Goal: Transaction & Acquisition: Book appointment/travel/reservation

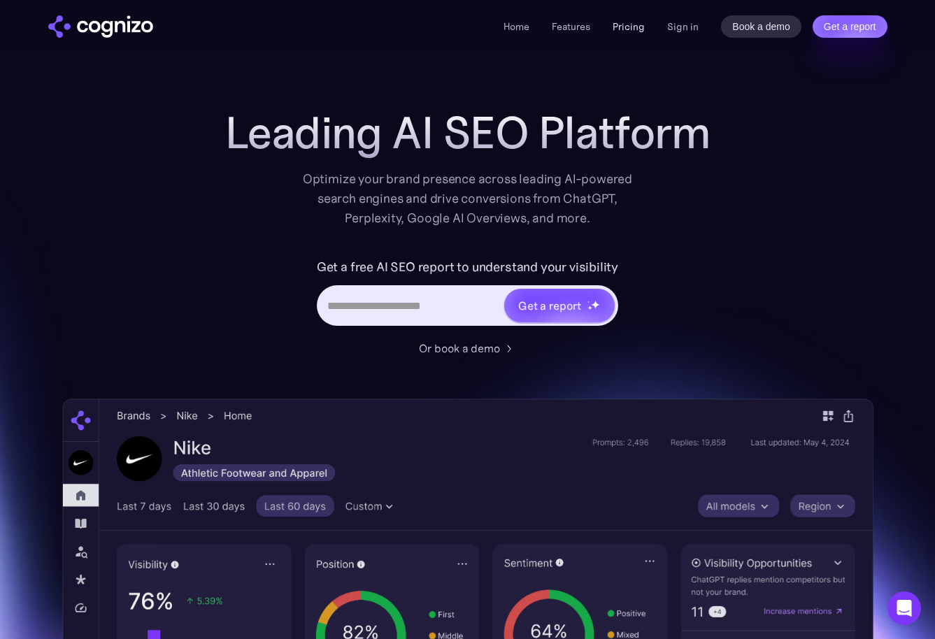
click at [631, 24] on link "Pricing" at bounding box center [629, 26] width 32 height 13
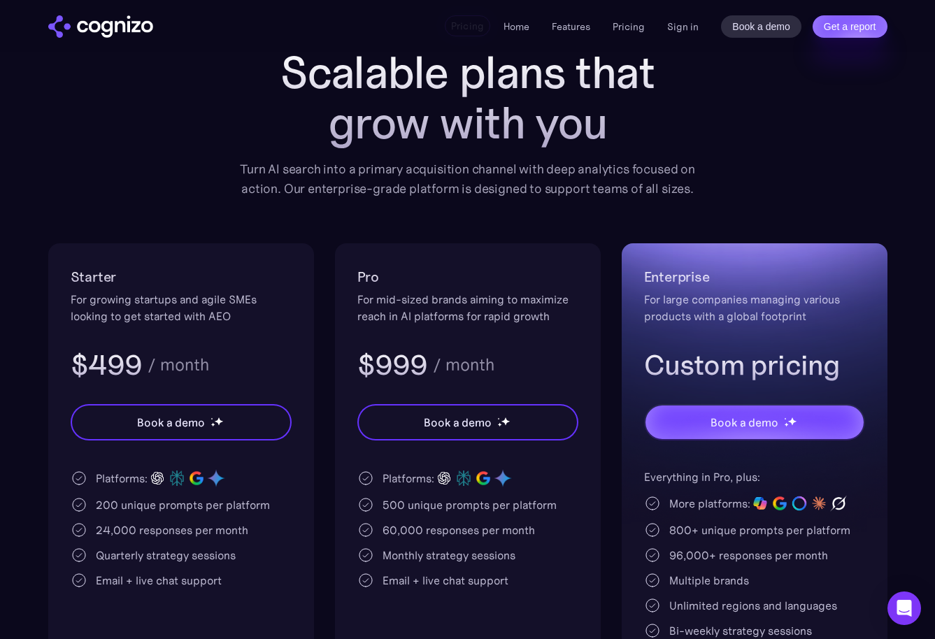
scroll to position [168, 0]
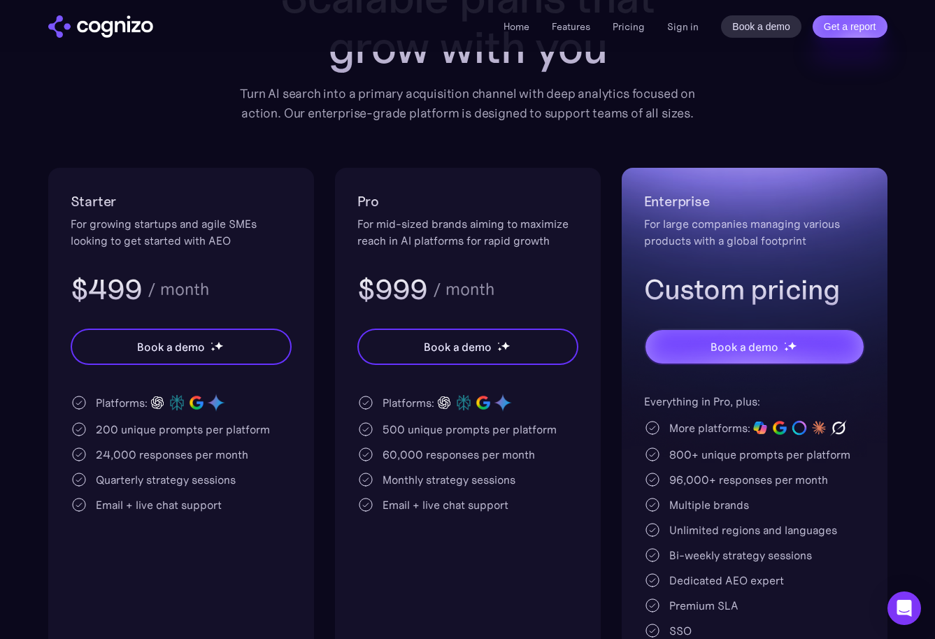
click at [545, 251] on div "Pro For mid-sized brands aiming to maximize reach in AI platforms for rapid gro…" at bounding box center [467, 248] width 221 height 117
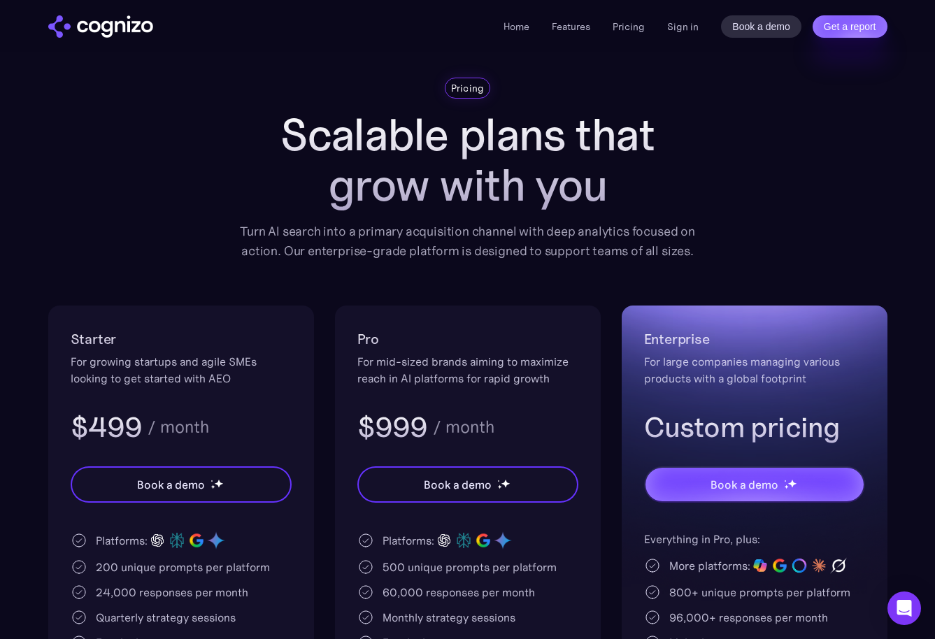
scroll to position [0, 0]
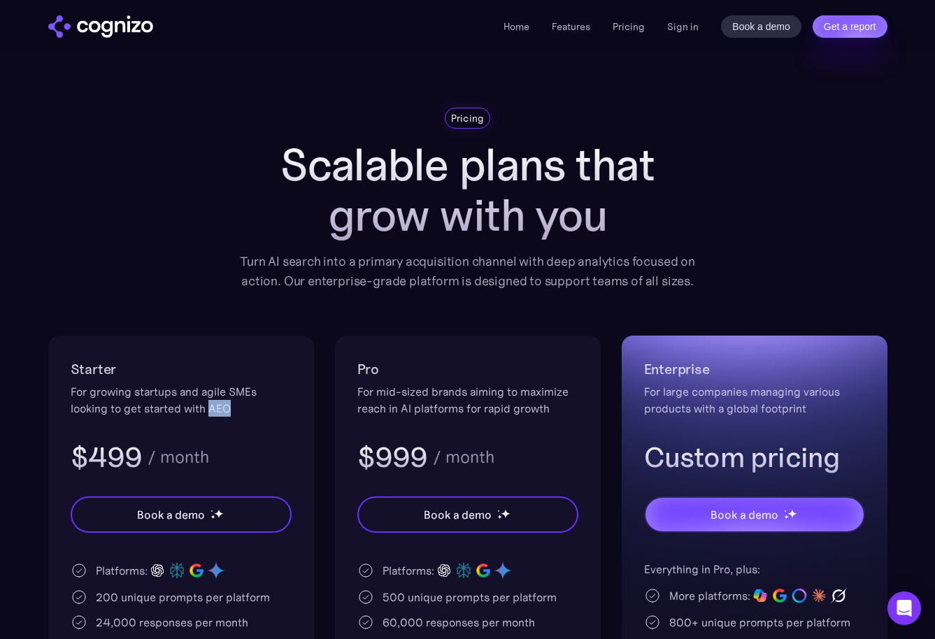
drag, startPoint x: 238, startPoint y: 411, endPoint x: 210, endPoint y: 408, distance: 28.2
click at [210, 408] on div "For growing startups and agile SMEs looking to get started with AEO" at bounding box center [181, 400] width 221 height 34
drag, startPoint x: 210, startPoint y: 408, endPoint x: 231, endPoint y: 408, distance: 21.0
click at [231, 408] on div "For growing startups and agile SMEs looking to get started with AEO" at bounding box center [181, 400] width 221 height 34
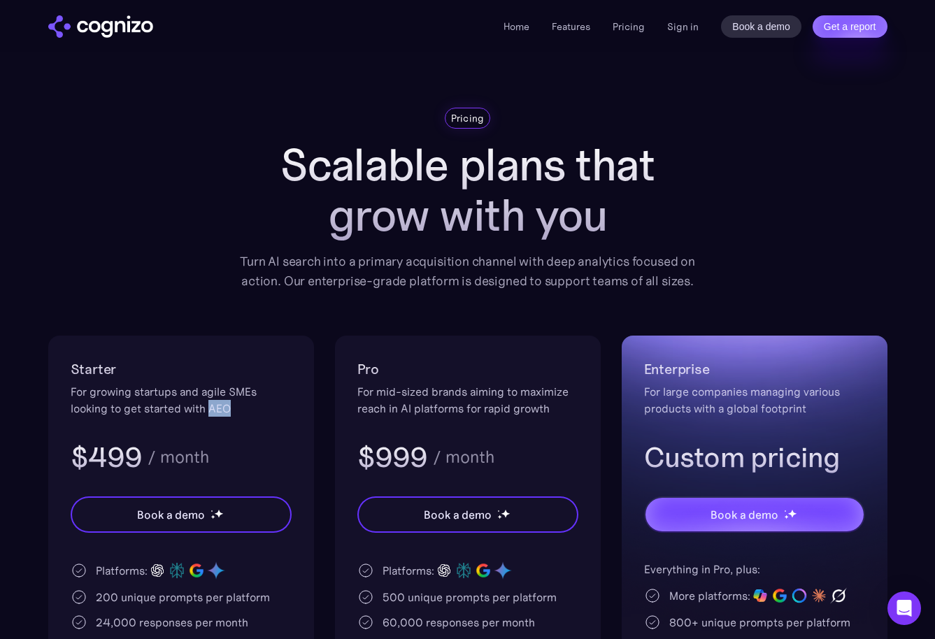
click at [218, 413] on div "For growing startups and agile SMEs looking to get started with AEO" at bounding box center [181, 400] width 221 height 34
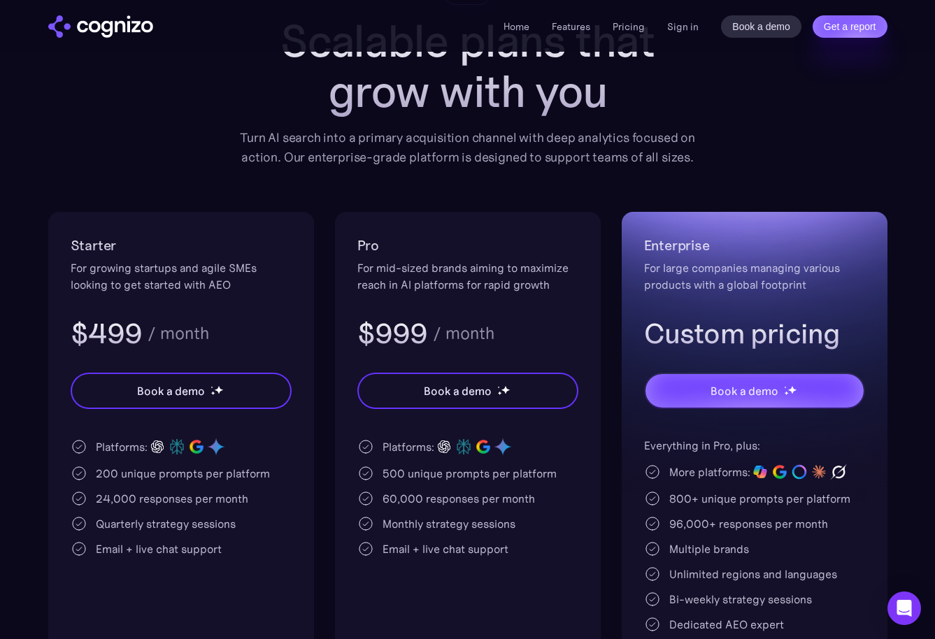
scroll to position [129, 0]
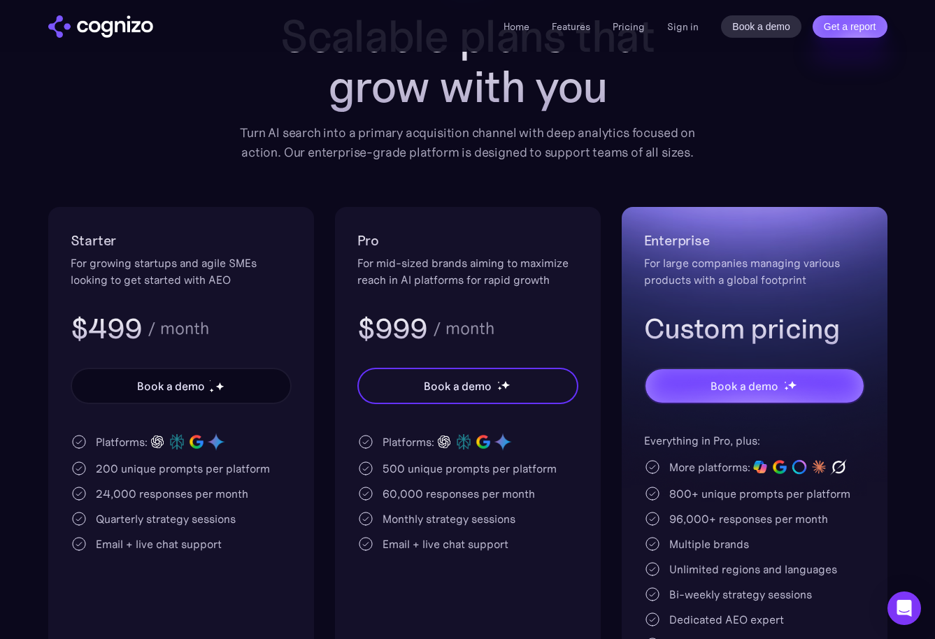
click at [253, 392] on div "Book a demo" at bounding box center [181, 386] width 218 height 34
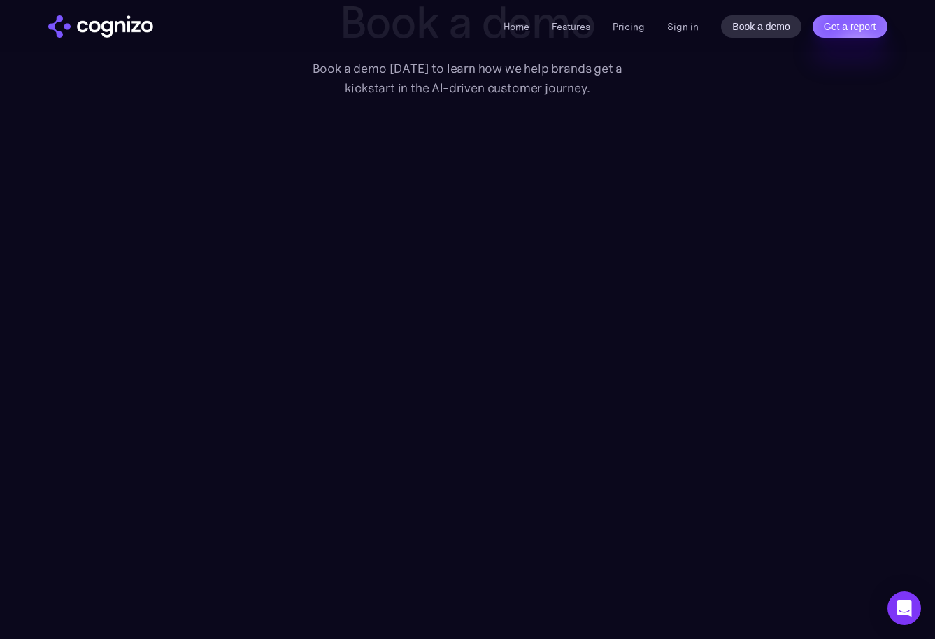
scroll to position [119, 0]
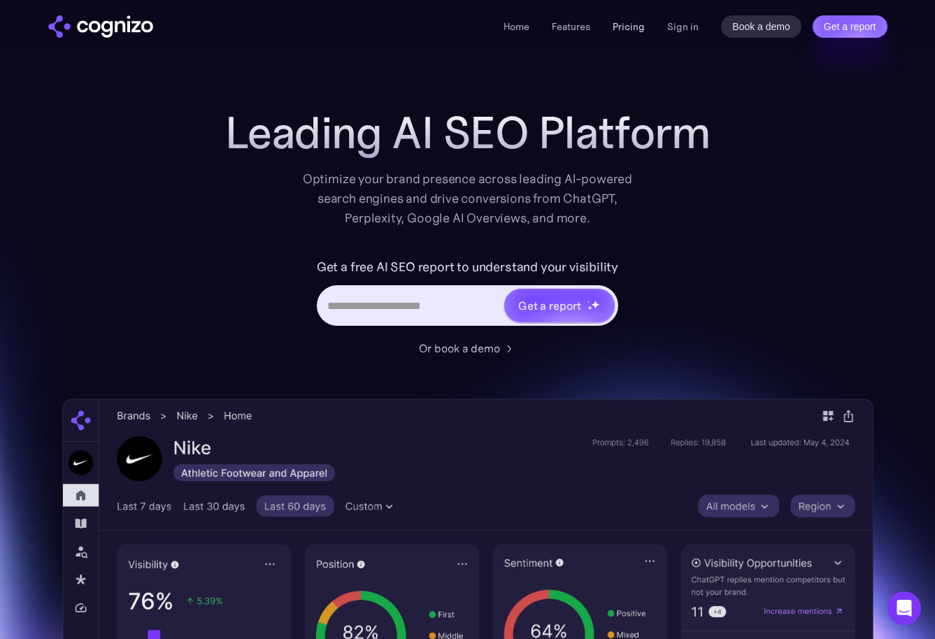
click at [629, 29] on link "Pricing" at bounding box center [629, 26] width 32 height 13
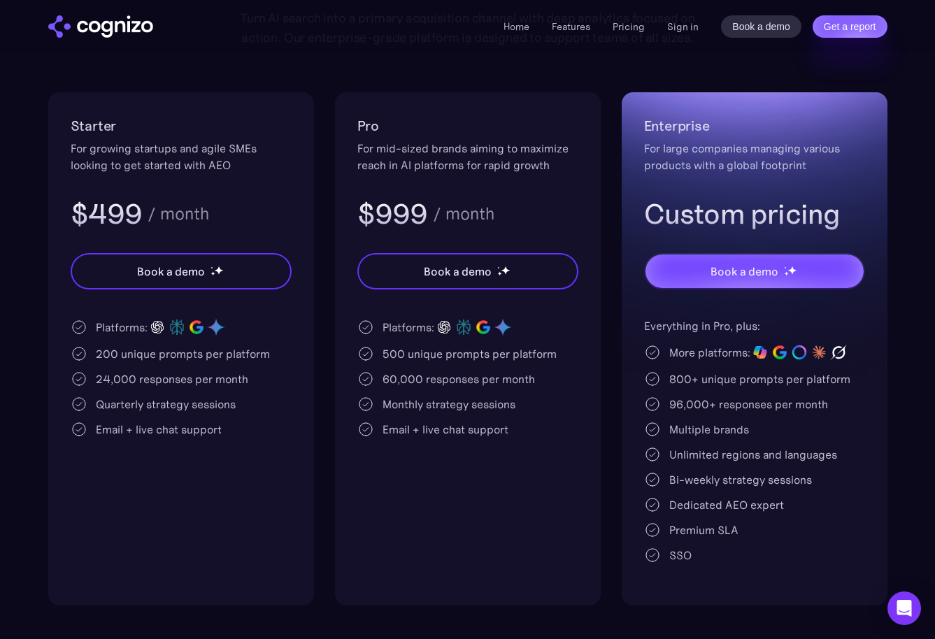
scroll to position [278, 0]
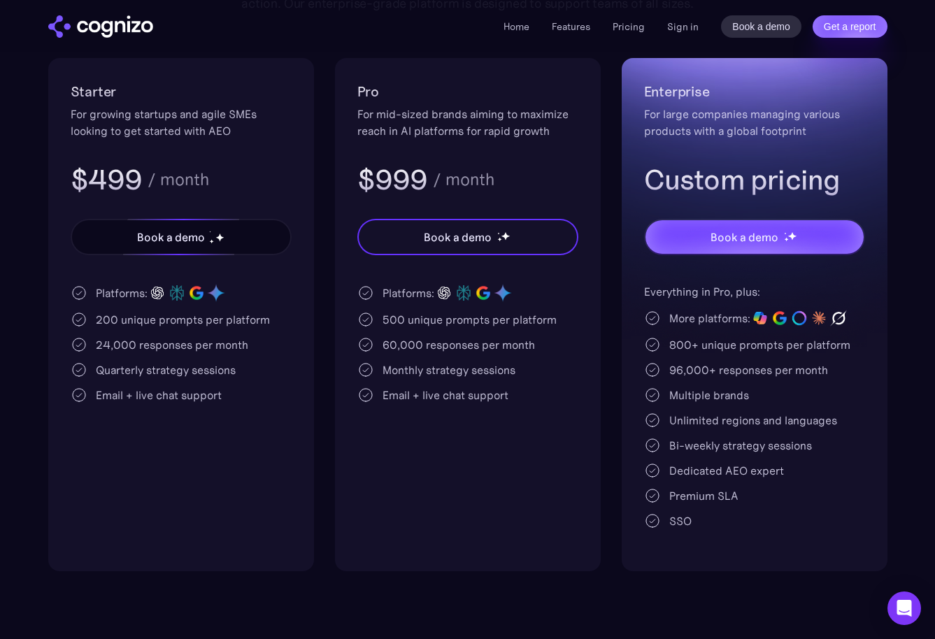
click at [215, 231] on div at bounding box center [217, 237] width 14 height 14
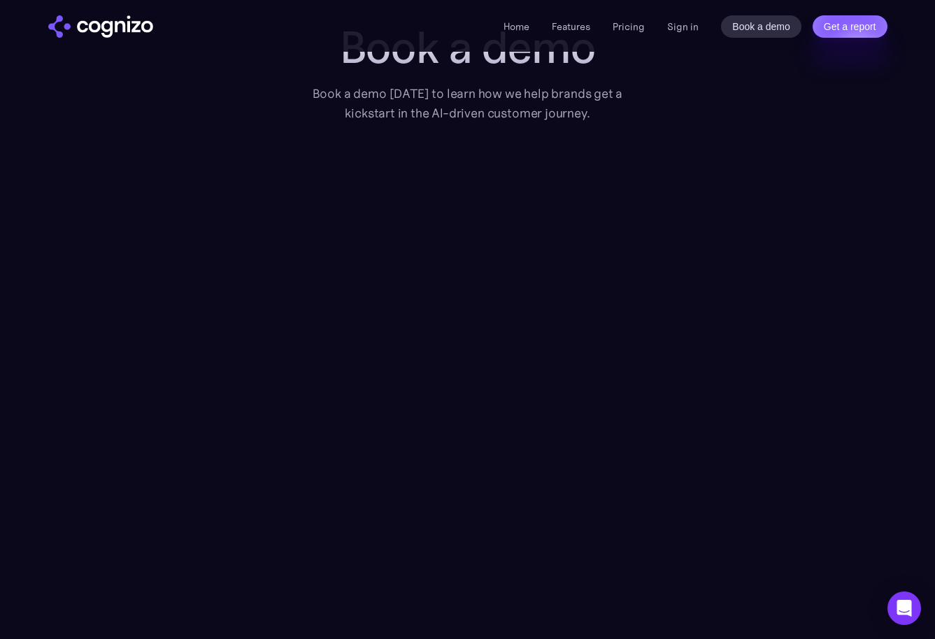
scroll to position [99, 0]
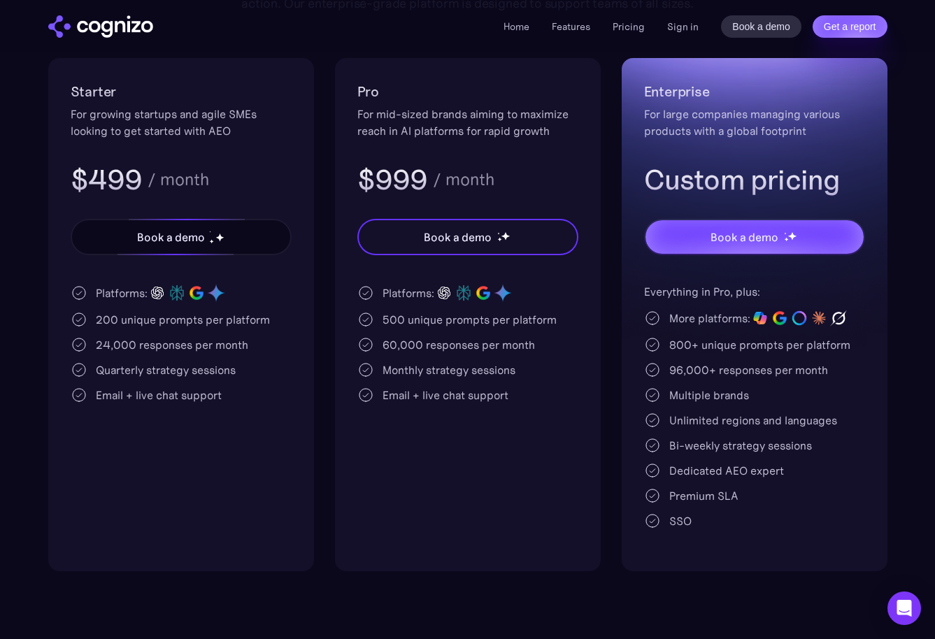
click at [278, 229] on div "Book a demo" at bounding box center [181, 237] width 218 height 34
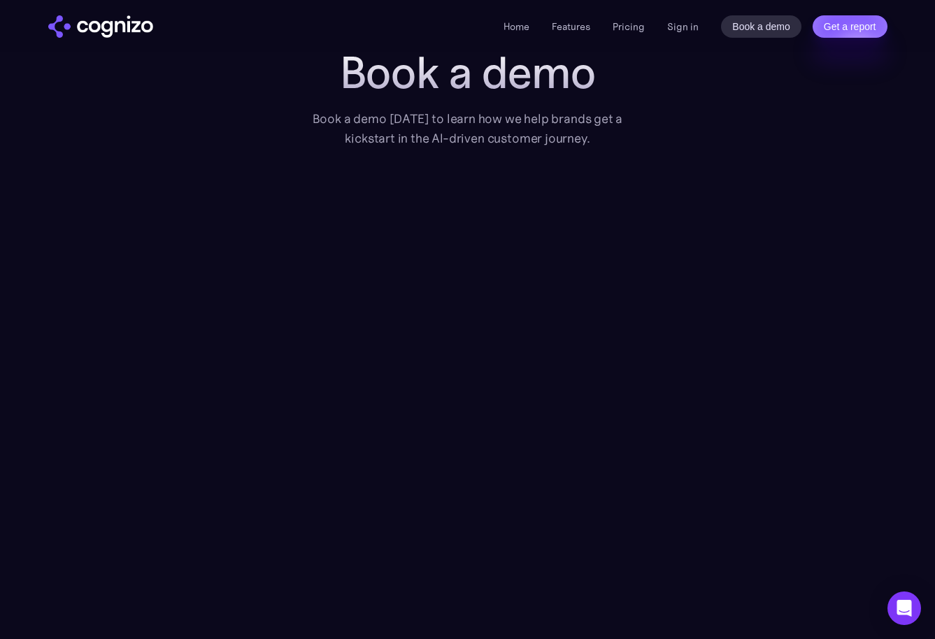
scroll to position [45, 0]
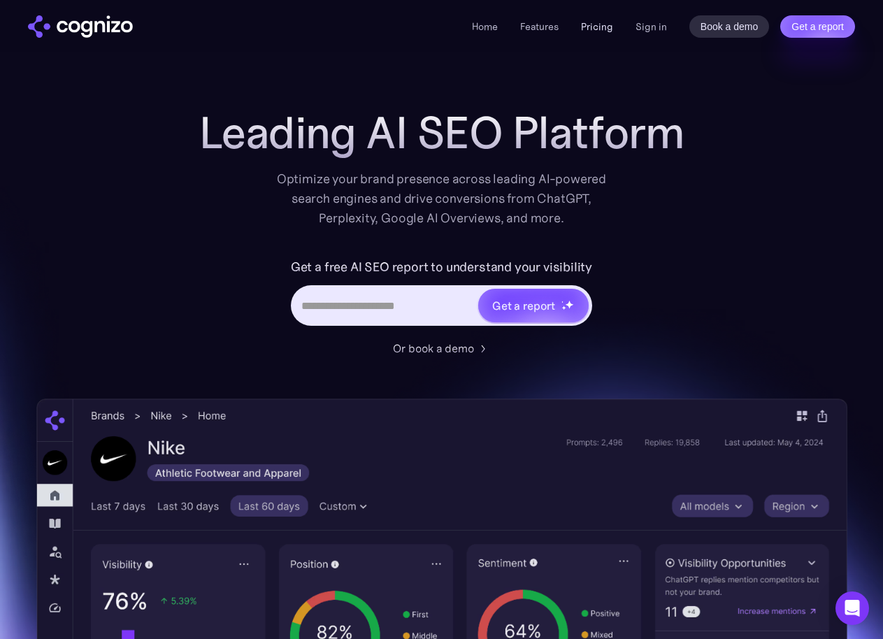
click at [585, 27] on link "Pricing" at bounding box center [597, 26] width 32 height 13
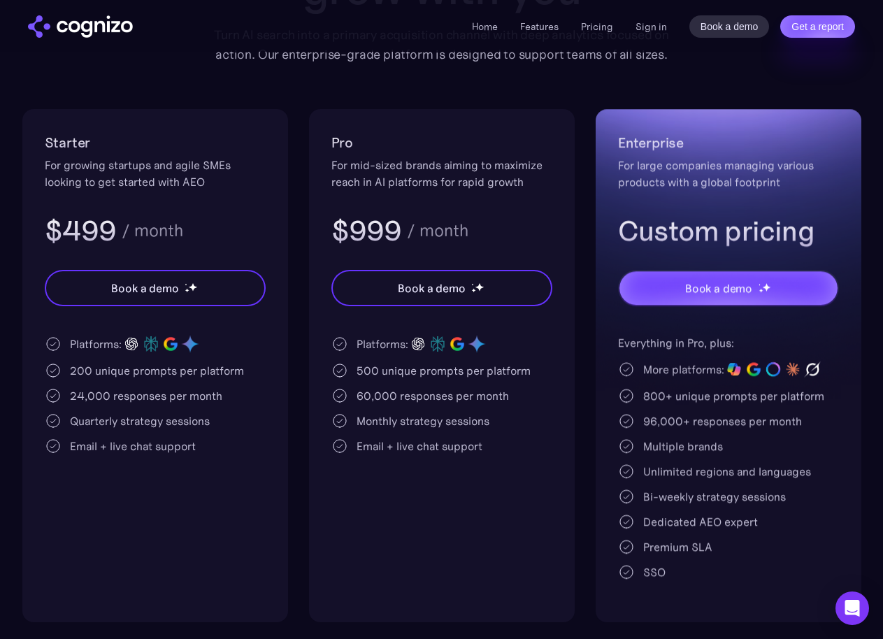
scroll to position [302, 0]
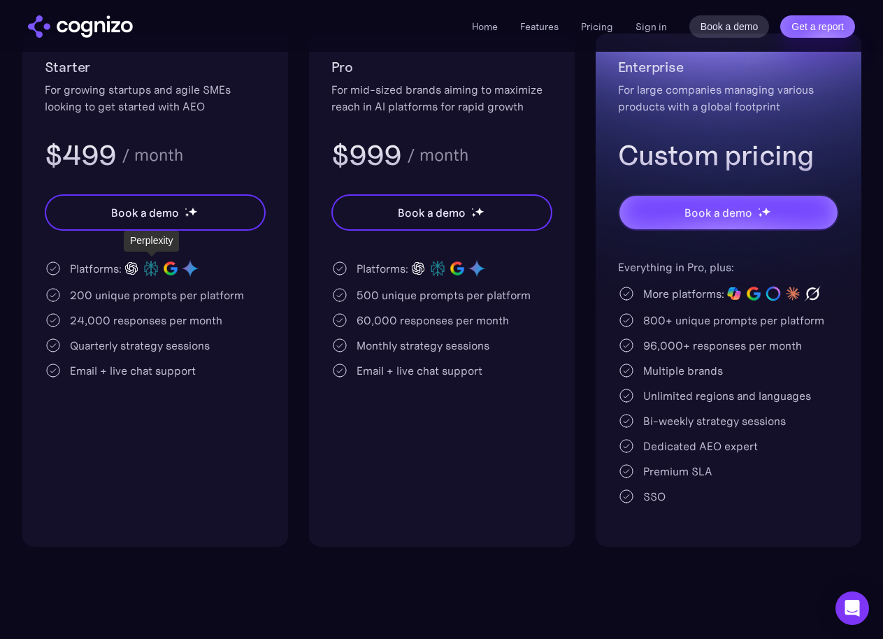
click at [149, 274] on img at bounding box center [151, 269] width 20 height 20
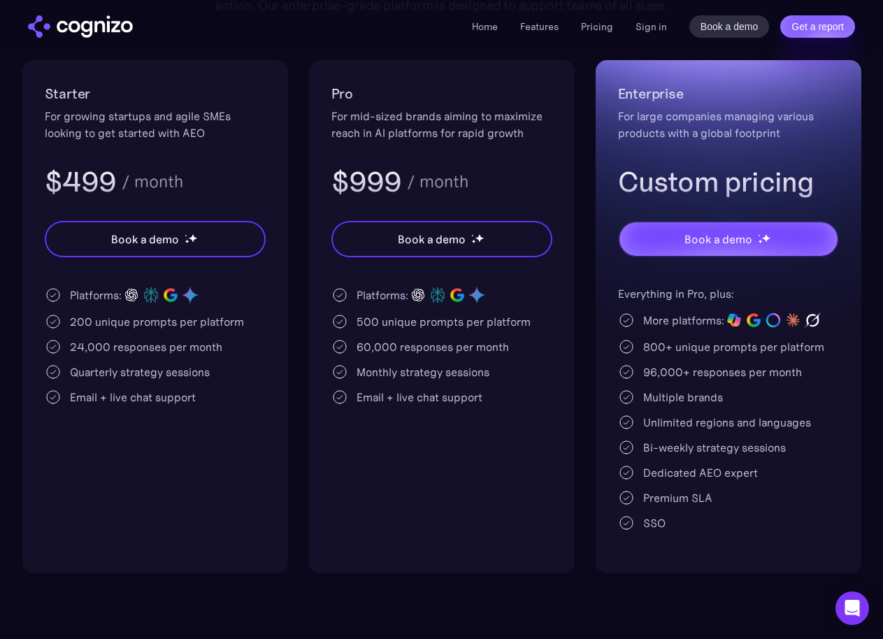
scroll to position [0, 0]
